Goal: Task Accomplishment & Management: Use online tool/utility

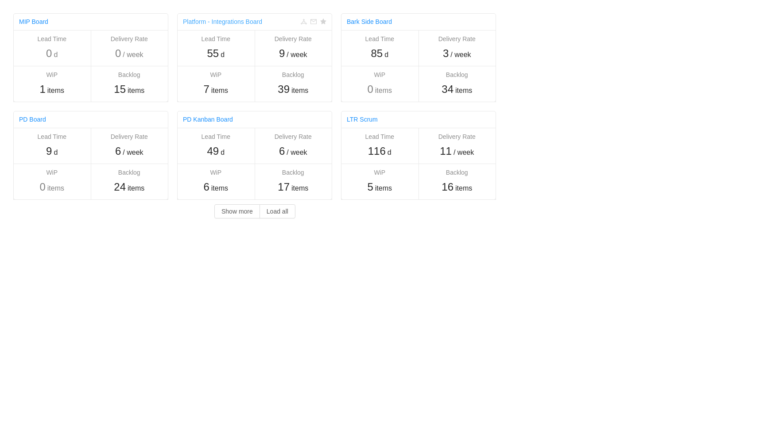
click at [233, 23] on link "Platform - Integrations Board" at bounding box center [222, 21] width 79 height 7
click at [360, 116] on link "LTR Scrum" at bounding box center [362, 119] width 31 height 7
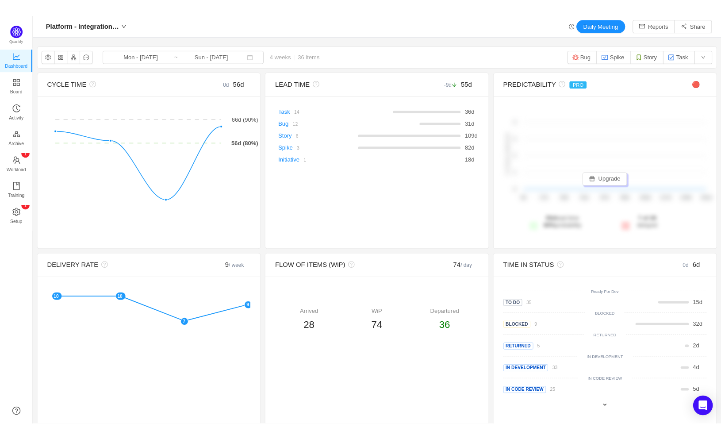
scroll to position [428, 726]
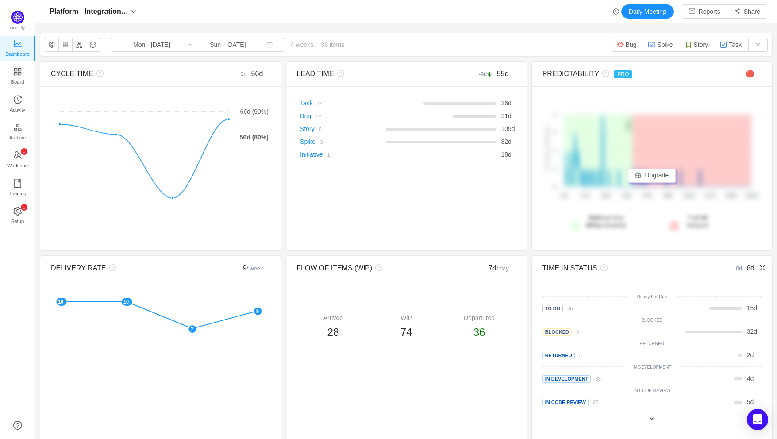
click at [759, 267] on icon "icon: fullscreen" at bounding box center [762, 267] width 7 height 7
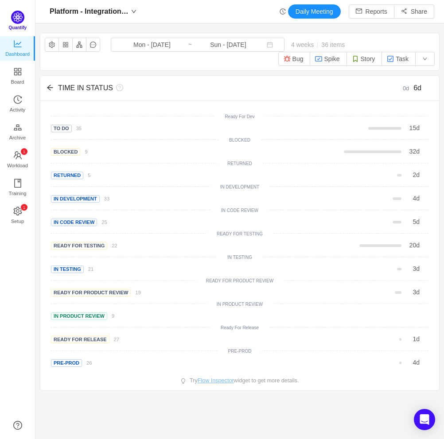
scroll to position [10, 9]
click at [141, 13] on div "Platform - Integrations Board" at bounding box center [93, 11] width 96 height 14
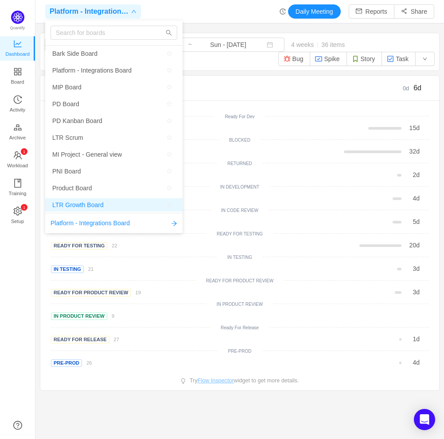
click at [86, 203] on span "LTR Growth Board" at bounding box center [77, 204] width 51 height 13
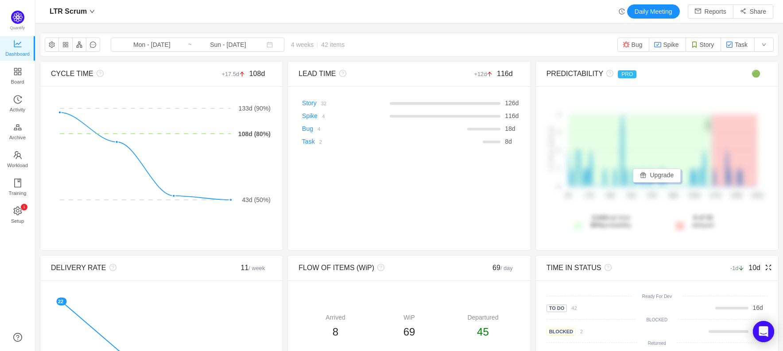
click at [764, 268] on icon "icon: fullscreen" at bounding box center [767, 267] width 7 height 7
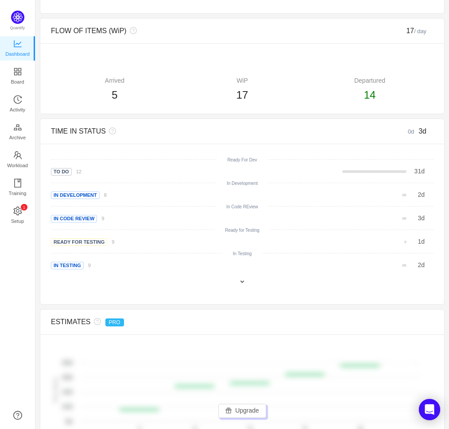
scroll to position [660, 0]
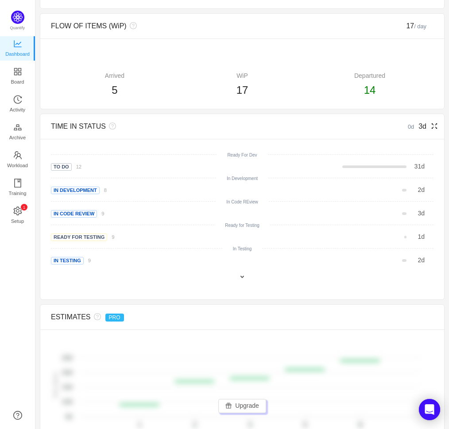
click at [432, 125] on icon "icon: fullscreen" at bounding box center [434, 126] width 7 height 7
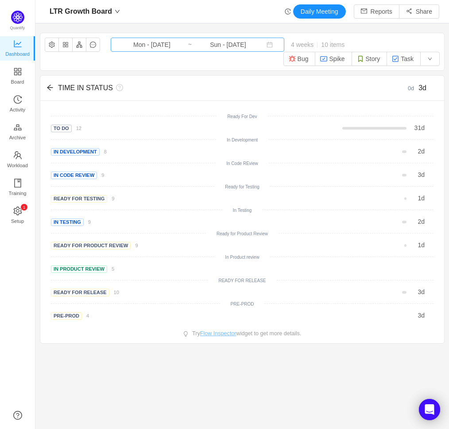
click at [156, 46] on input "Mon - [DATE]" at bounding box center [152, 45] width 72 height 10
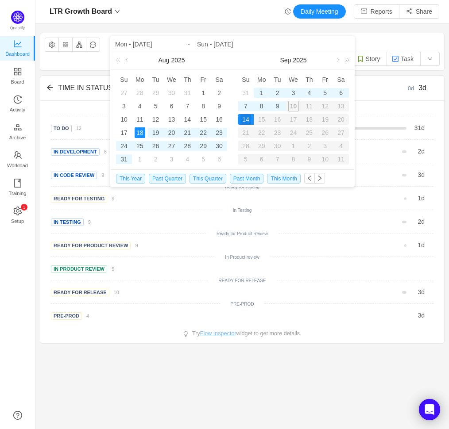
click at [263, 93] on div "1" at bounding box center [261, 93] width 11 height 11
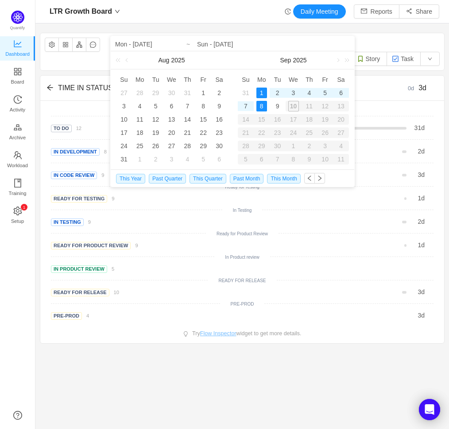
click at [246, 118] on div "14" at bounding box center [246, 119] width 16 height 11
click at [275, 105] on div "9" at bounding box center [277, 106] width 11 height 11
type input "Mon - [DATE]"
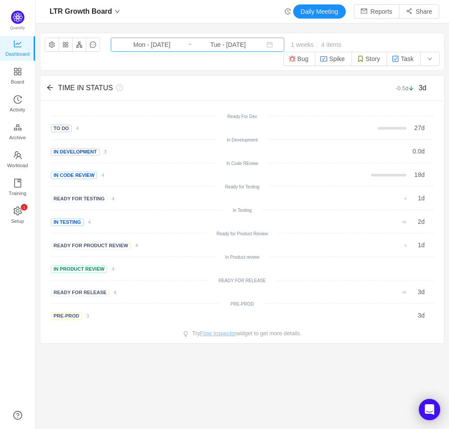
click at [162, 46] on input "Mon - [DATE]" at bounding box center [152, 45] width 72 height 10
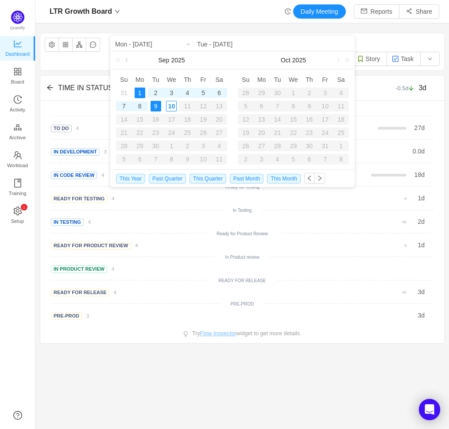
click at [127, 59] on link at bounding box center [127, 60] width 8 height 18
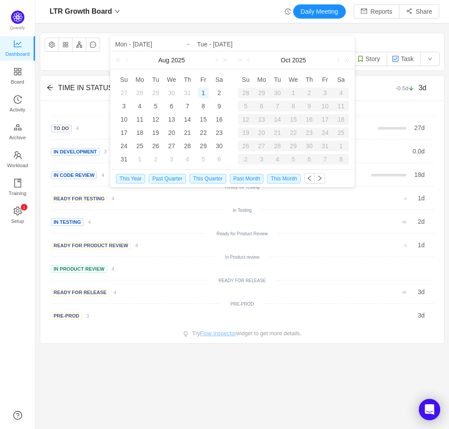
click at [204, 95] on div "1" at bounding box center [203, 93] width 11 height 11
click at [218, 60] on link at bounding box center [224, 60] width 12 height 18
click at [128, 60] on link at bounding box center [127, 60] width 8 height 18
click at [119, 61] on link at bounding box center [120, 60] width 12 height 18
click at [288, 180] on span "This Month" at bounding box center [283, 179] width 33 height 10
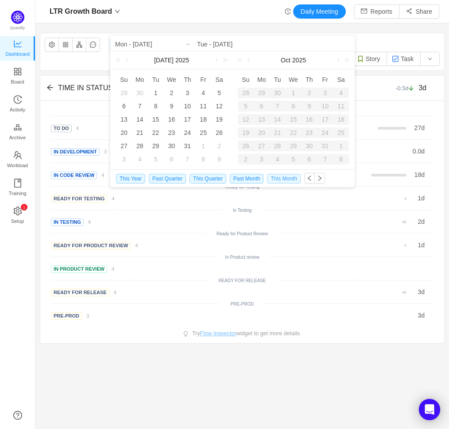
type input "Sun - [DATE]"
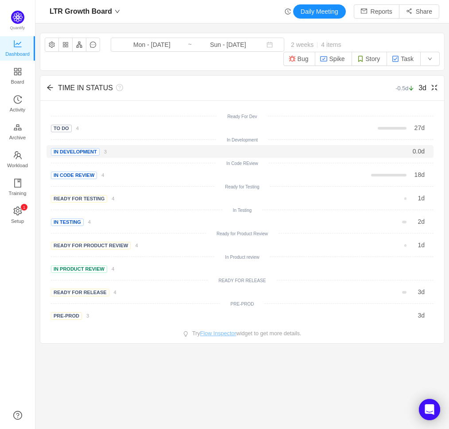
click at [92, 154] on span "In Development" at bounding box center [75, 152] width 49 height 8
click at [95, 154] on span "In Development" at bounding box center [75, 152] width 49 height 8
click at [97, 152] on span "In Development" at bounding box center [75, 152] width 49 height 8
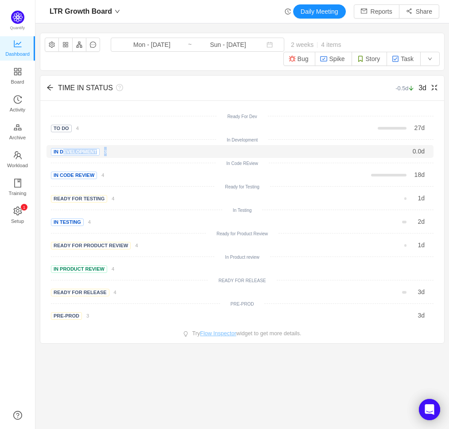
click at [97, 152] on span "In Development" at bounding box center [75, 152] width 49 height 8
click at [96, 153] on span "In Development" at bounding box center [75, 152] width 49 height 8
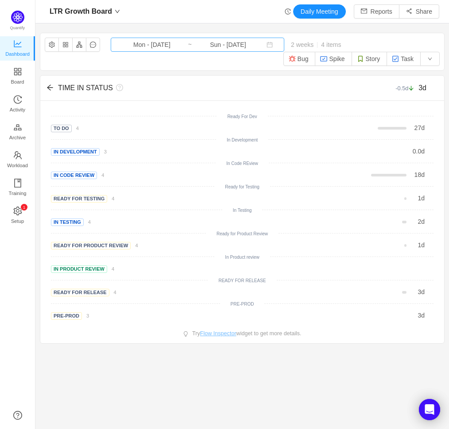
click at [130, 46] on input "Mon - [DATE]" at bounding box center [152, 45] width 72 height 10
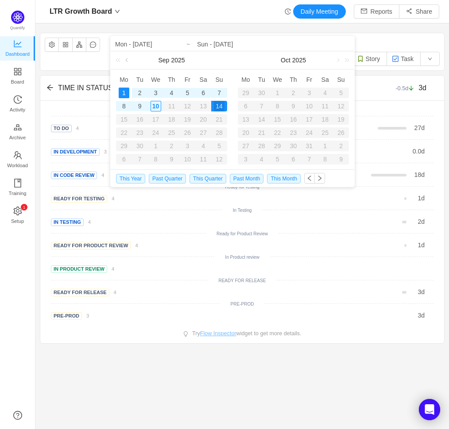
click at [127, 60] on link at bounding box center [127, 60] width 8 height 18
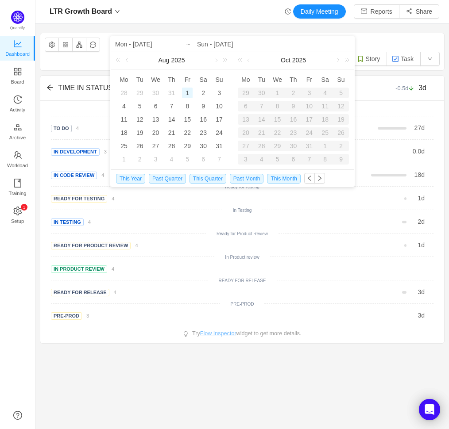
click at [186, 90] on div "1" at bounding box center [187, 93] width 11 height 11
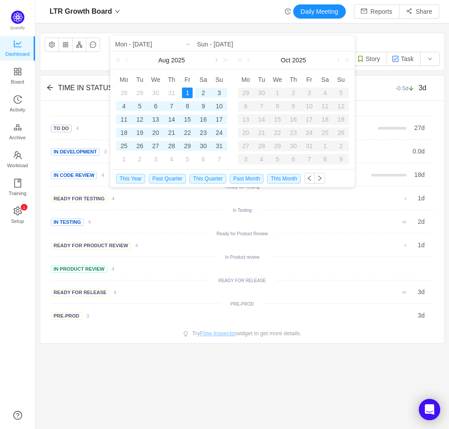
click at [215, 59] on link at bounding box center [216, 60] width 8 height 18
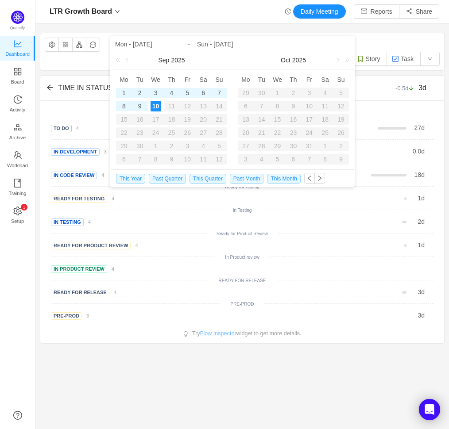
click at [156, 104] on div "10" at bounding box center [155, 106] width 11 height 11
type input "Fri - [DATE]"
type input "Wed - [DATE]"
